Goal: Navigation & Orientation: Find specific page/section

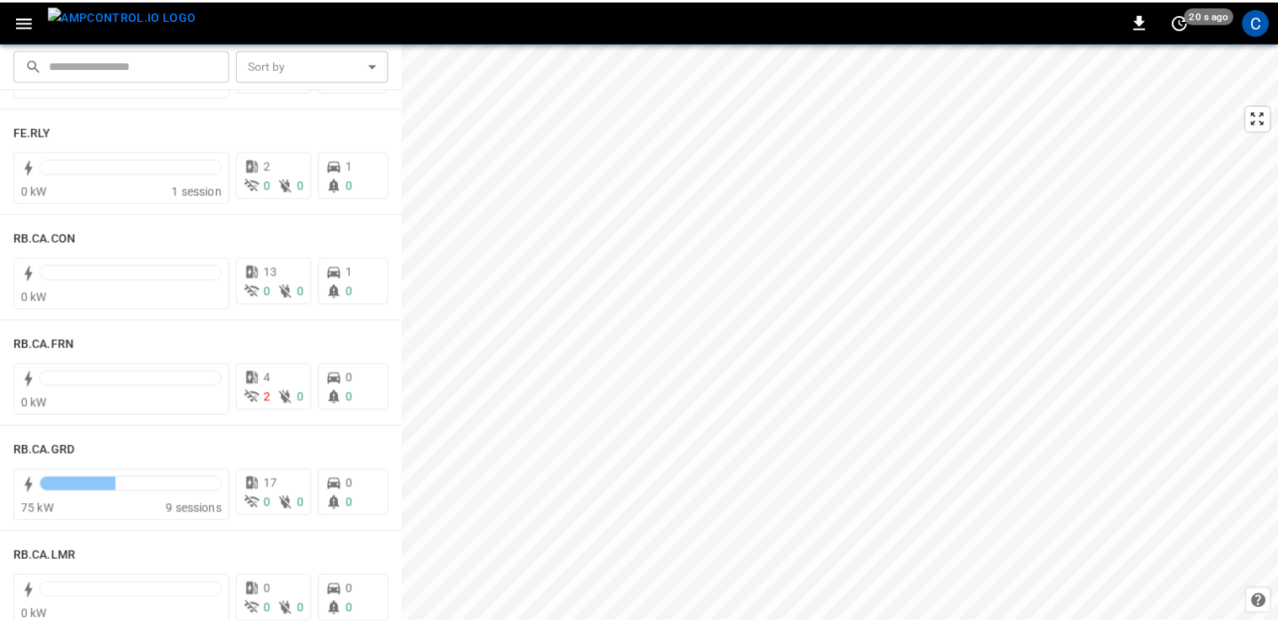
scroll to position [2132, 0]
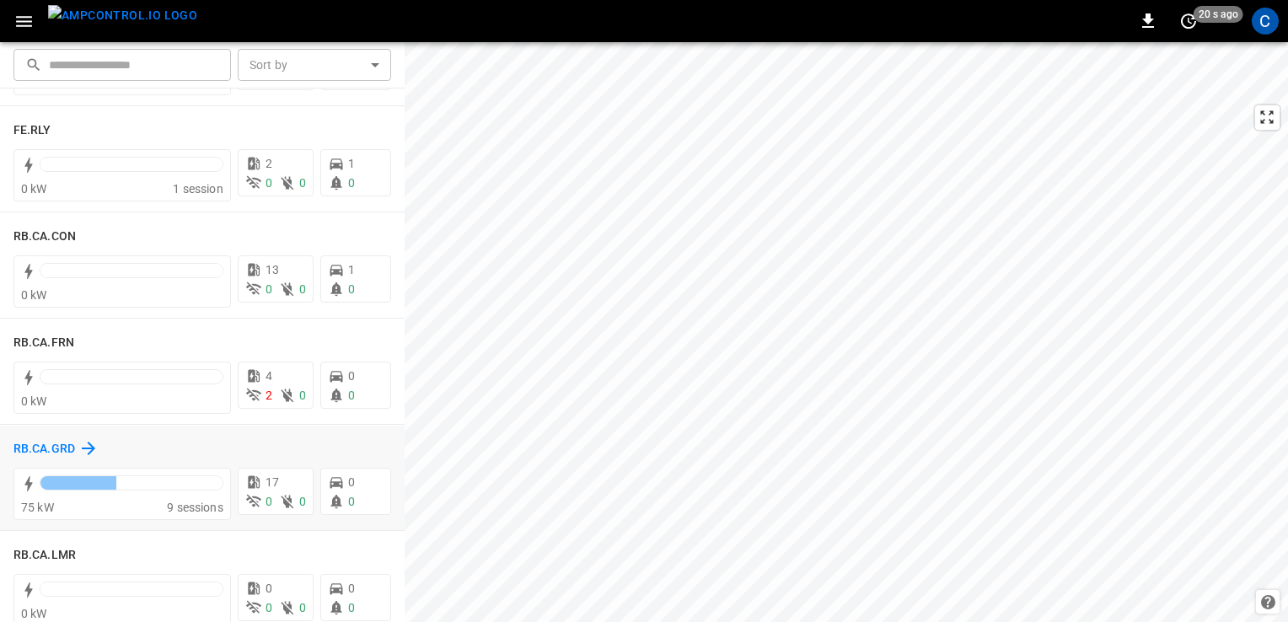
click at [78, 442] on icon at bounding box center [88, 448] width 20 height 20
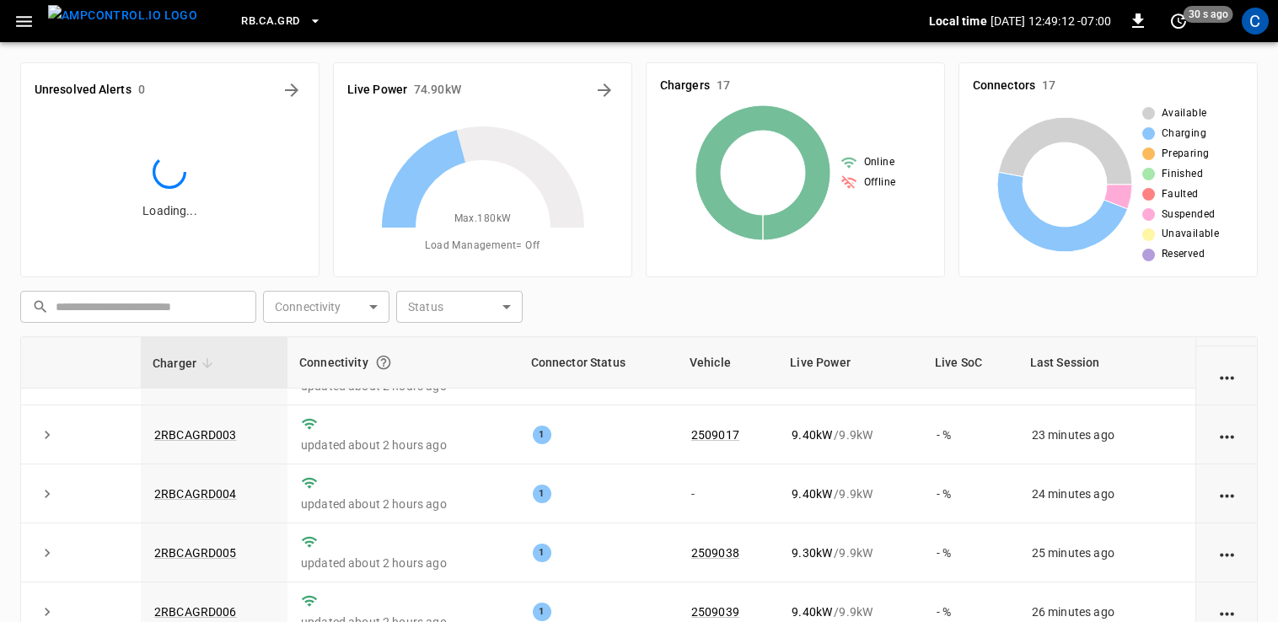
scroll to position [103, 0]
click at [13, 15] on icon "button" at bounding box center [23, 21] width 21 height 21
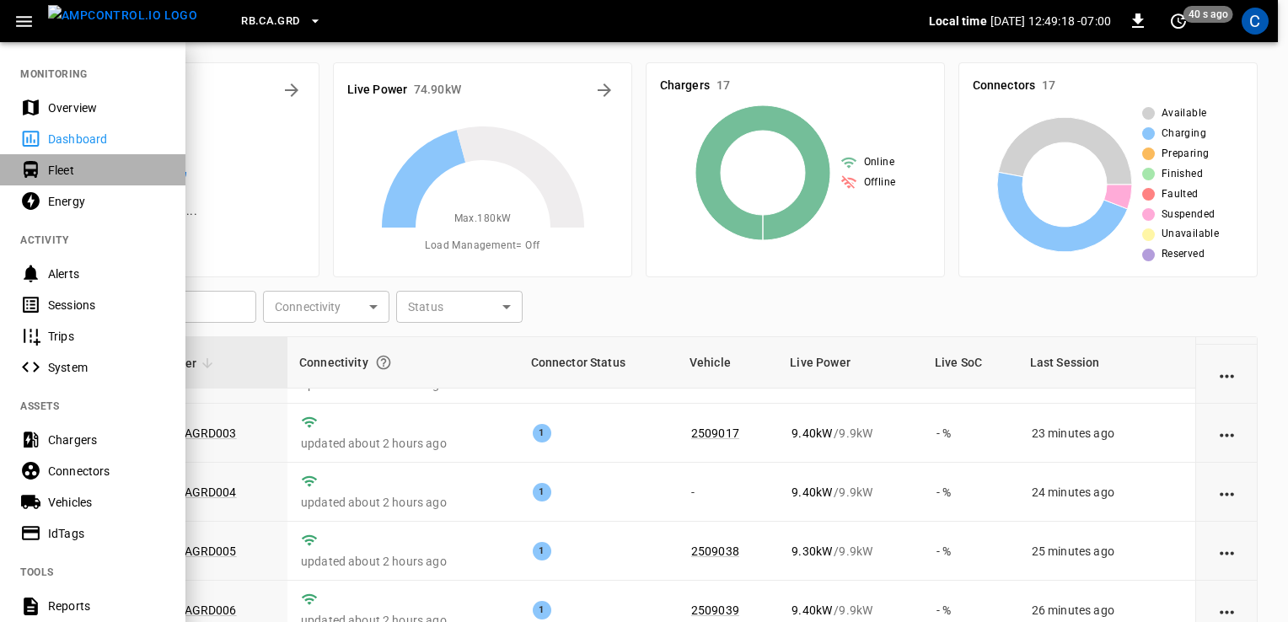
click at [40, 165] on icon at bounding box center [30, 169] width 21 height 21
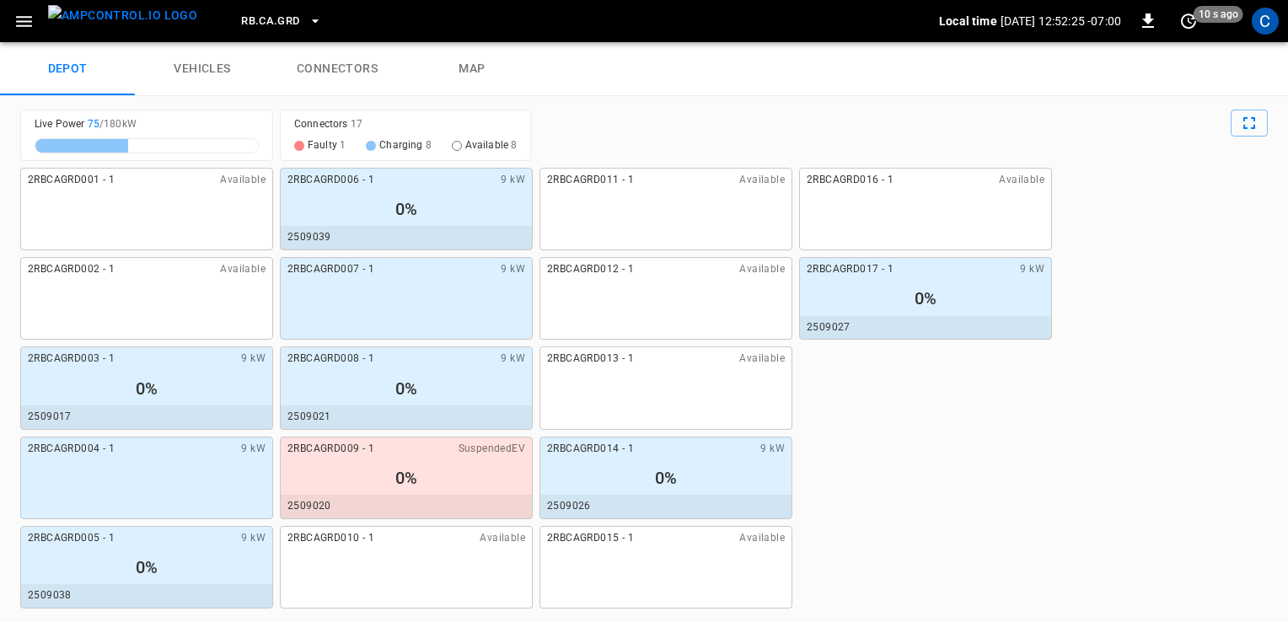
click at [7, 6] on button "button" at bounding box center [24, 21] width 35 height 31
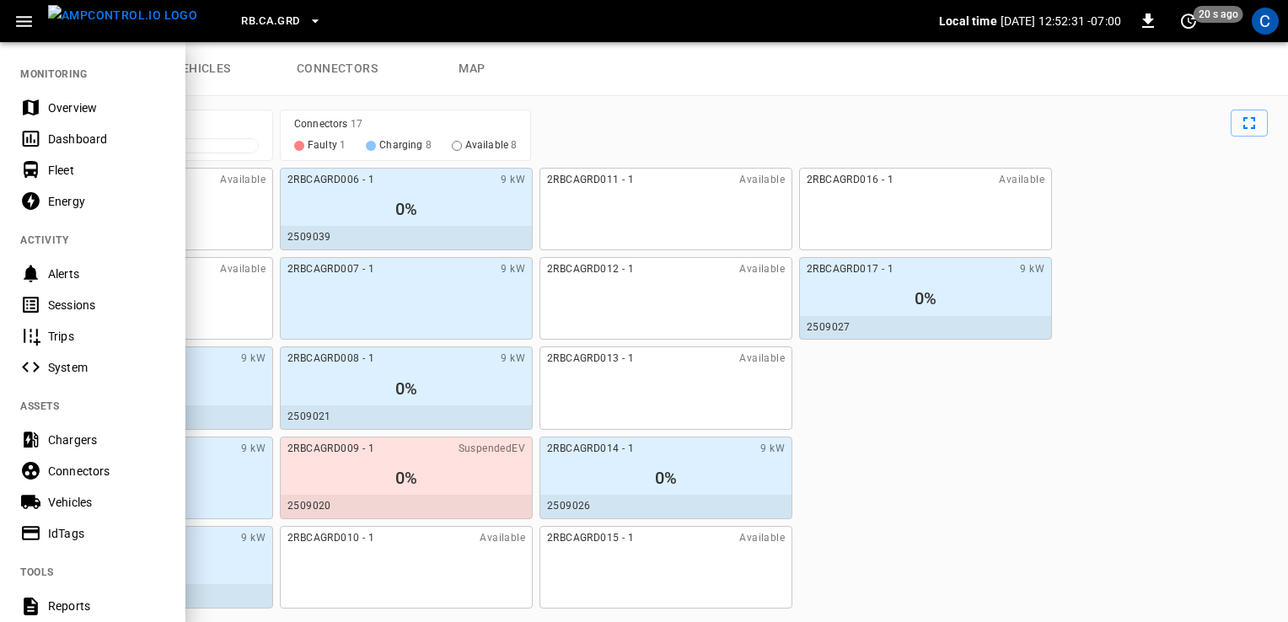
click at [852, 395] on div at bounding box center [644, 311] width 1288 height 622
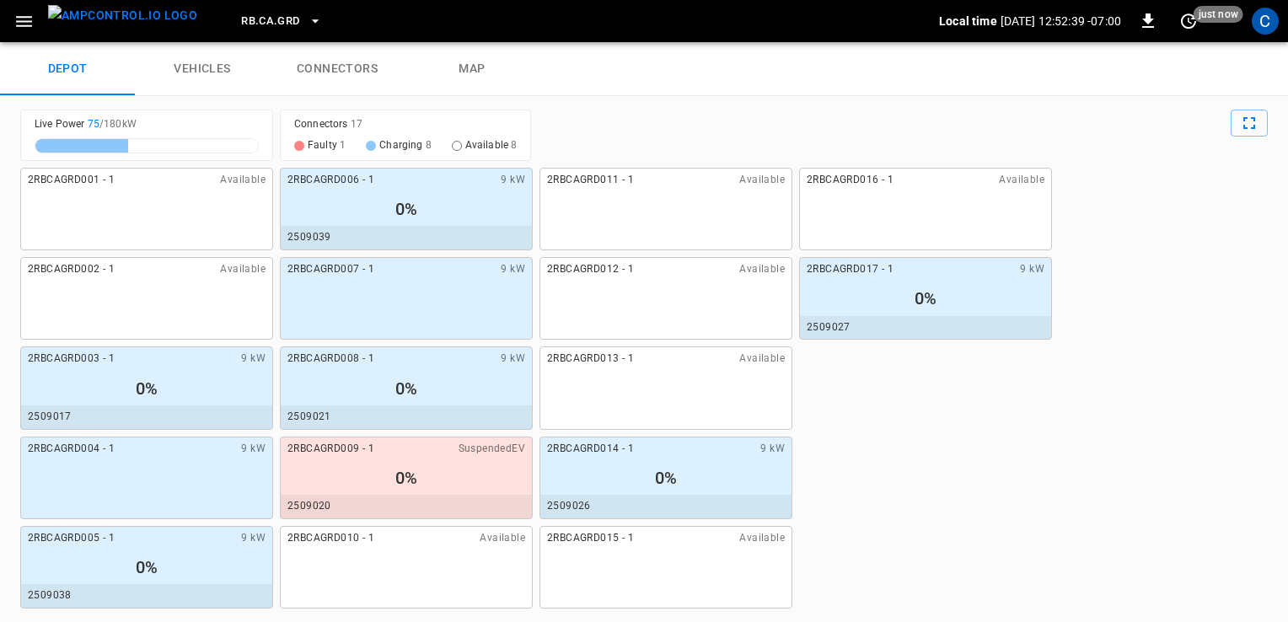
click at [391, 457] on div "2RBCAGRD009 - 1 SuspendedEV" at bounding box center [406, 450] width 251 height 24
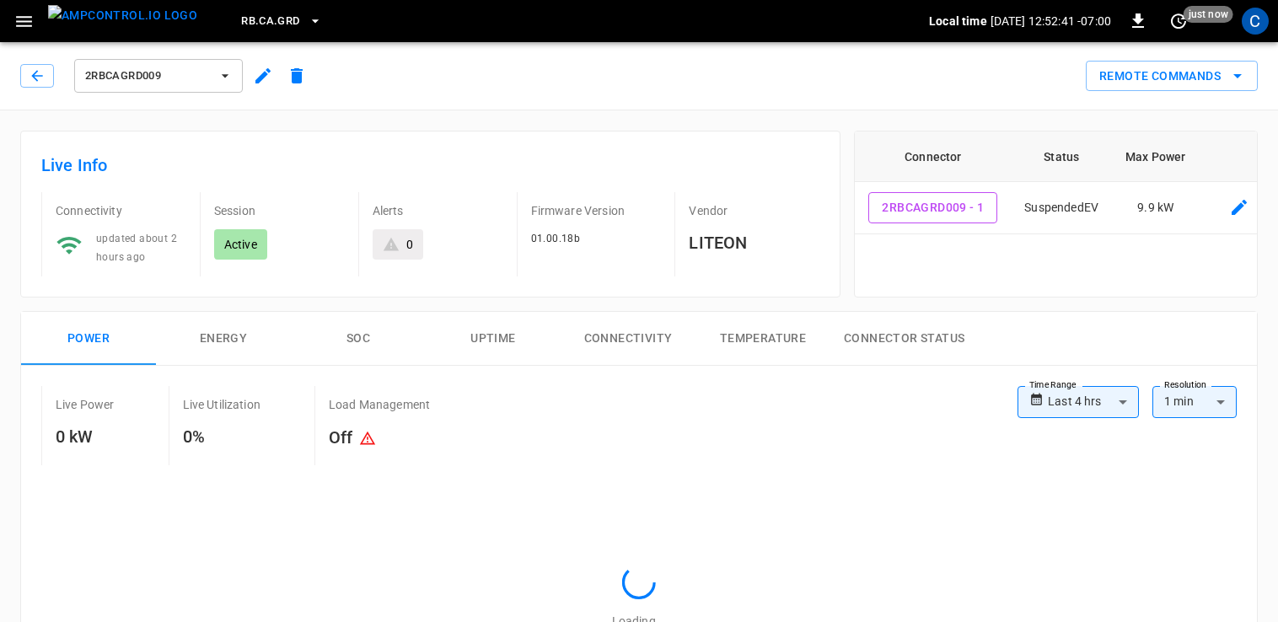
type input "**********"
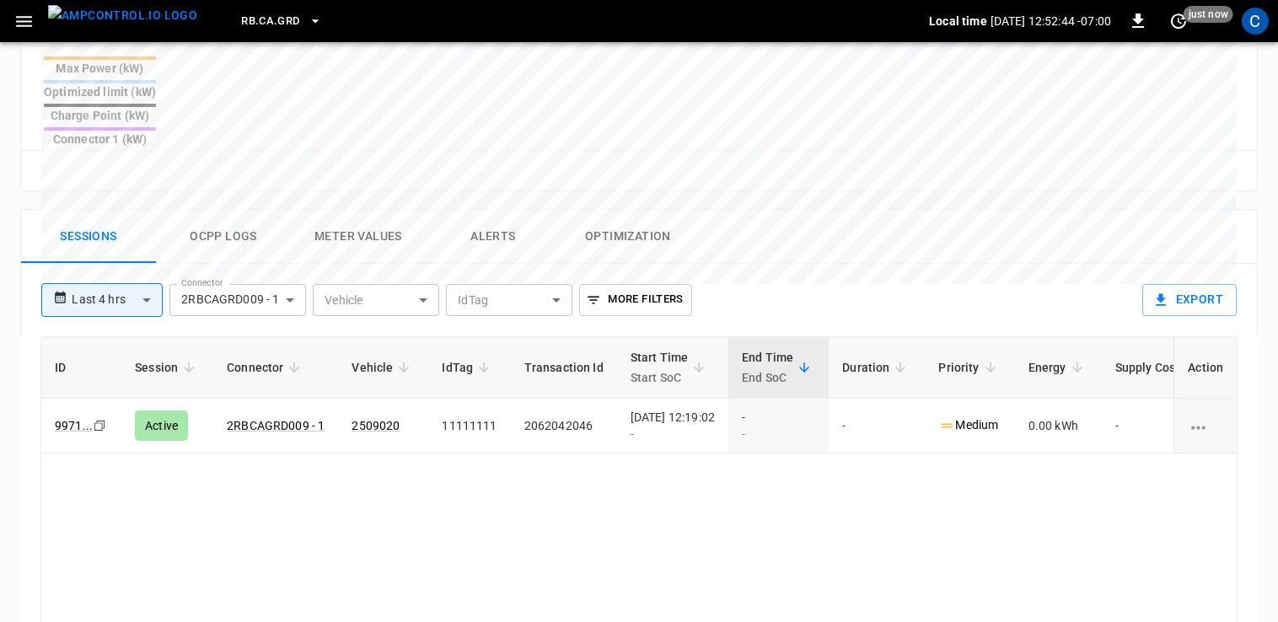
scroll to position [702, 0]
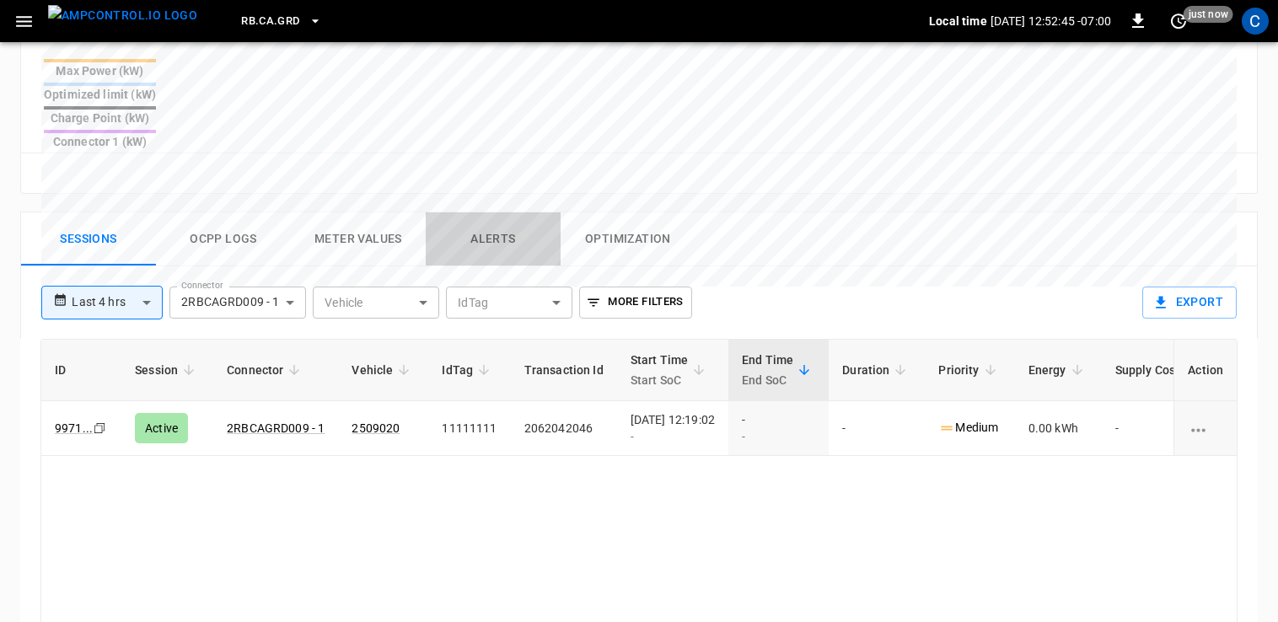
click at [503, 212] on button "Alerts" at bounding box center [493, 239] width 135 height 54
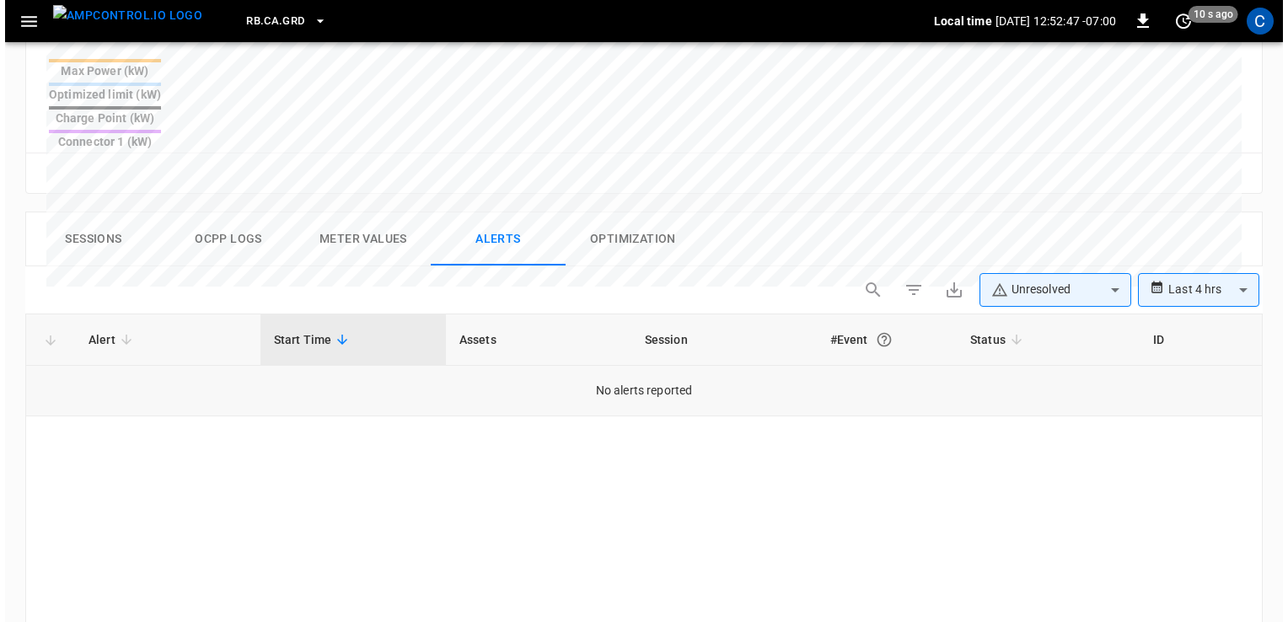
scroll to position [0, 0]
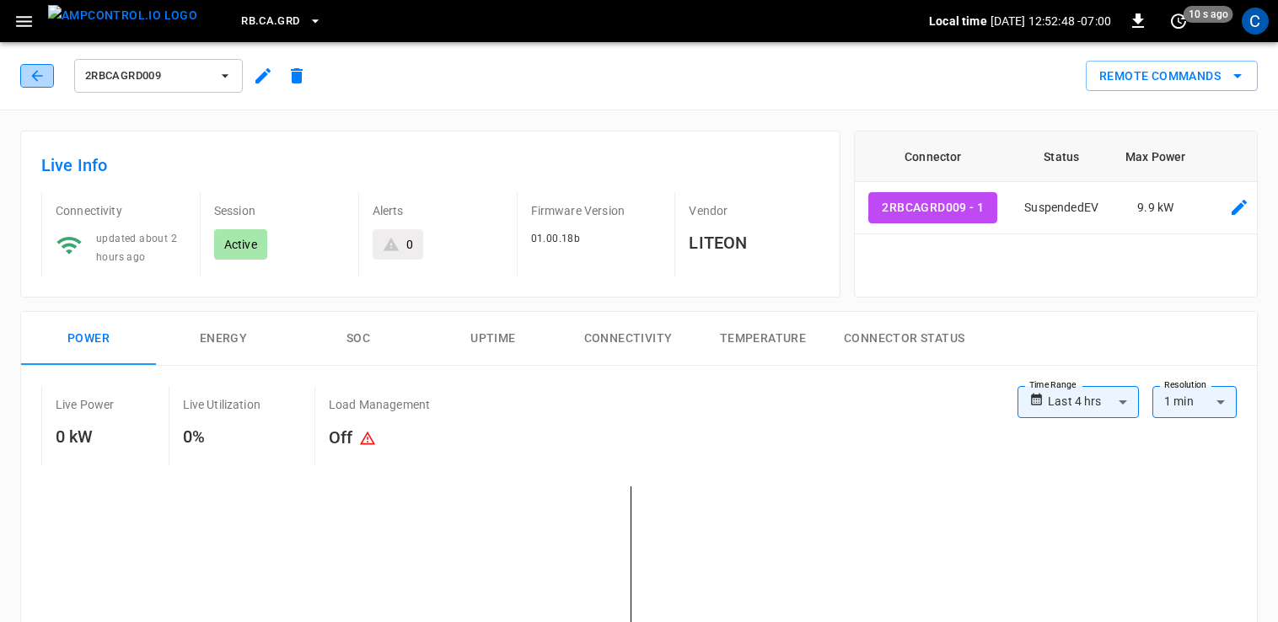
click at [45, 77] on icon "button" at bounding box center [37, 75] width 17 height 17
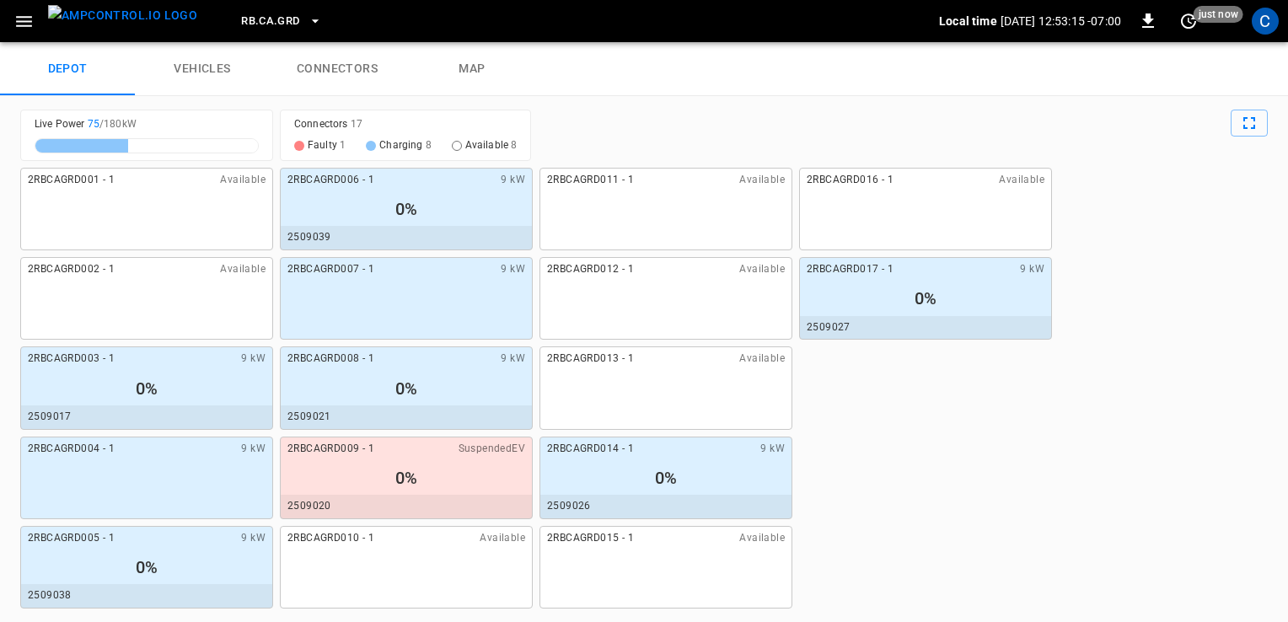
click at [958, 420] on div "2RBCAGRD001 - 1 Available 2RBCAGRD002 - 1 Available 2RBCAGRD003 - 1 9 kW 0% 250…" at bounding box center [644, 388] width 1248 height 441
click at [1235, 214] on div "2RBCAGRD001 - 1 Available 2RBCAGRD002 - 1 Available 2RBCAGRD003 - 1 9 kW 0% 250…" at bounding box center [644, 388] width 1248 height 441
click at [1239, 371] on div "2RBCAGRD001 - 1 Available 2RBCAGRD002 - 1 Available 2RBCAGRD003 - 1 9 kW 0% 250…" at bounding box center [644, 388] width 1248 height 441
click at [706, 449] on div "2RBCAGRD014 - 1 9 kW" at bounding box center [666, 450] width 251 height 24
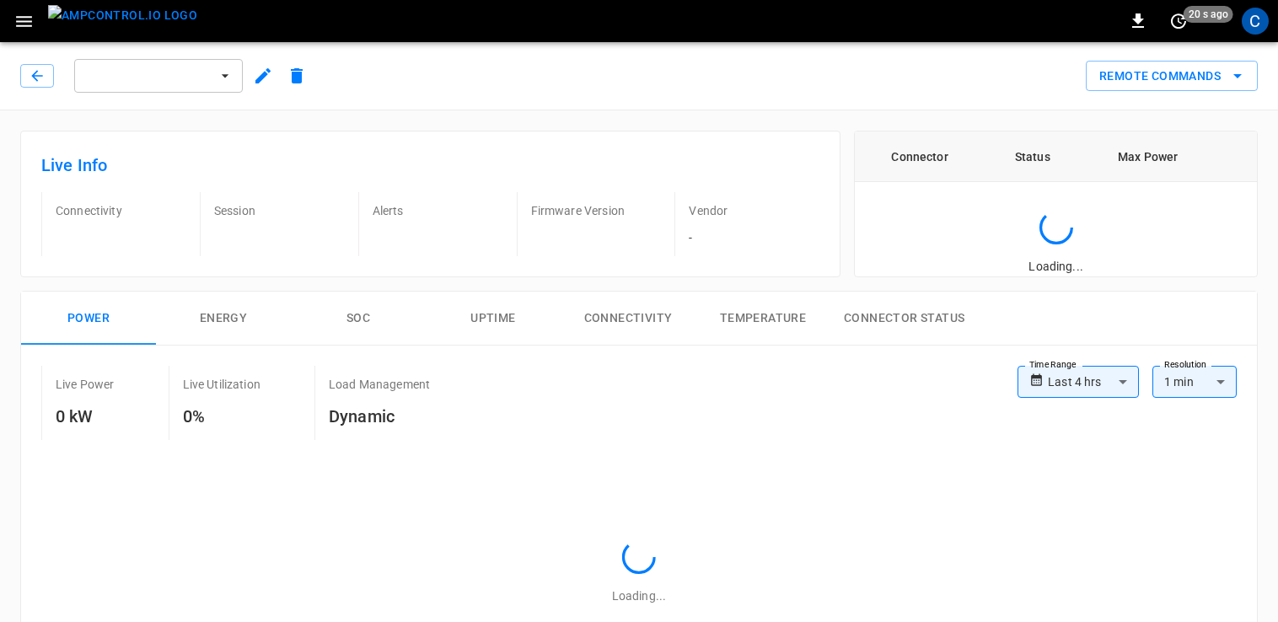
type input "**********"
click at [41, 73] on icon "button" at bounding box center [37, 75] width 17 height 17
